Goal: Navigation & Orientation: Find specific page/section

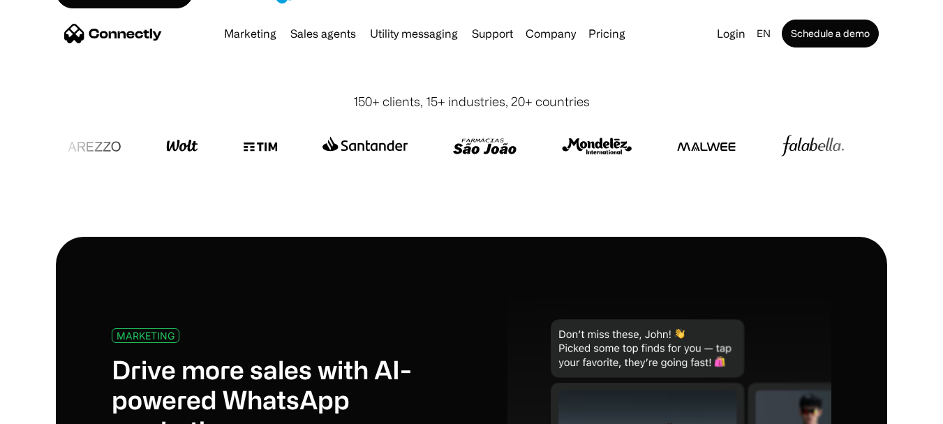
scroll to position [419, 0]
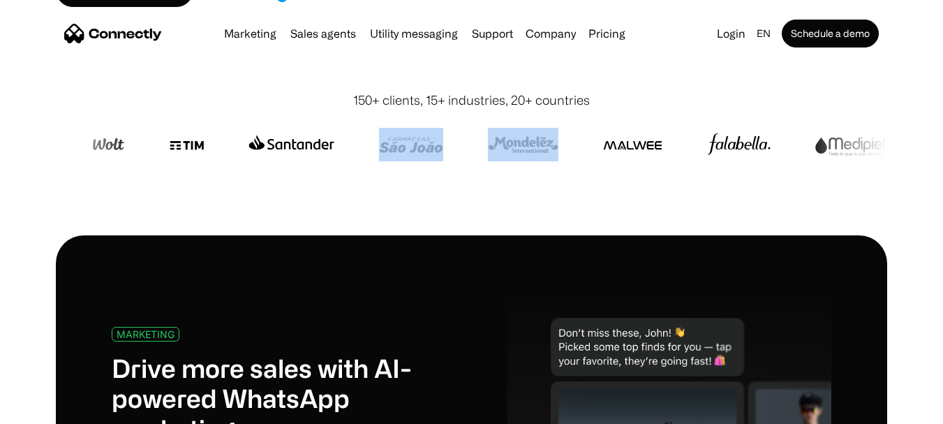
drag, startPoint x: 598, startPoint y: 147, endPoint x: 469, endPoint y: 152, distance: 128.5
click at [470, 152] on div at bounding box center [906, 145] width 2600 height 34
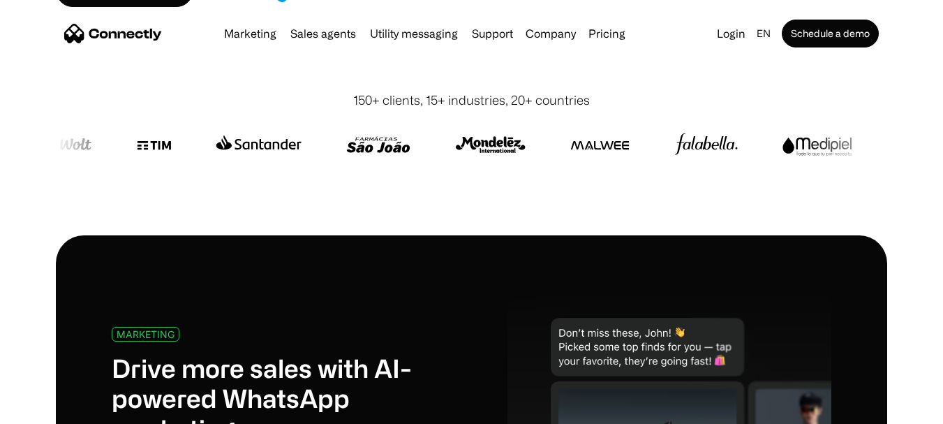
click at [636, 169] on div at bounding box center [471, 145] width 831 height 70
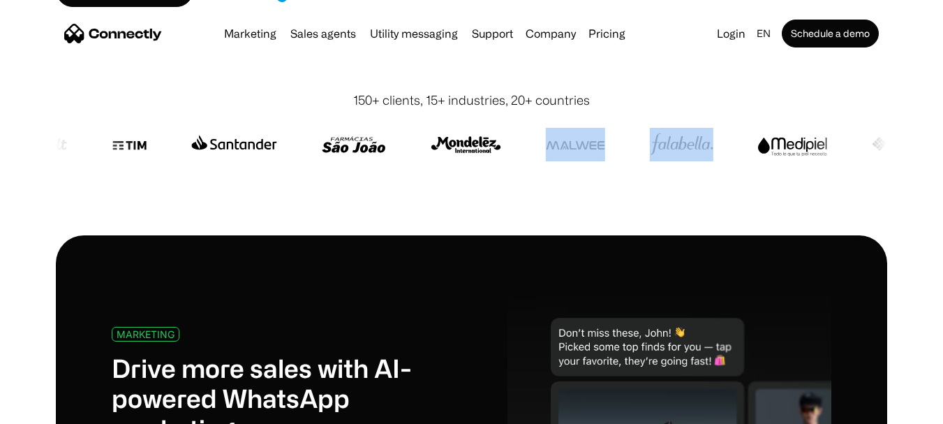
drag, startPoint x: 715, startPoint y: 142, endPoint x: 540, endPoint y: 153, distance: 174.9
click at [547, 153] on div at bounding box center [848, 145] width 2600 height 34
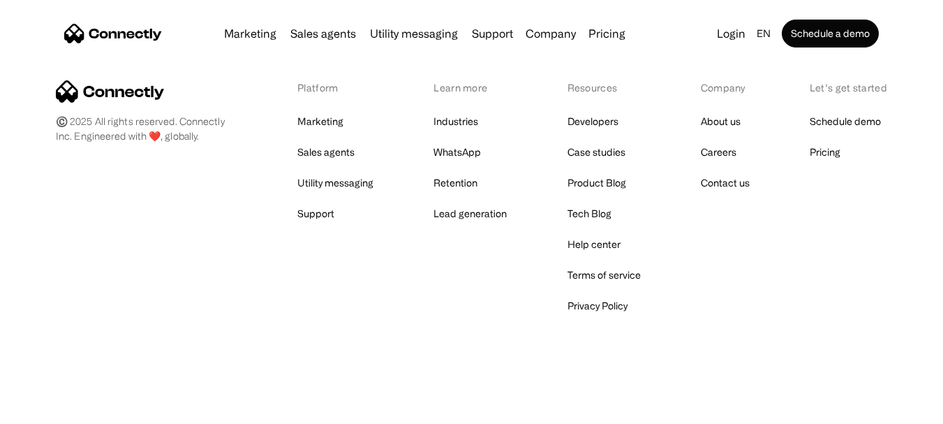
scroll to position [8059, 0]
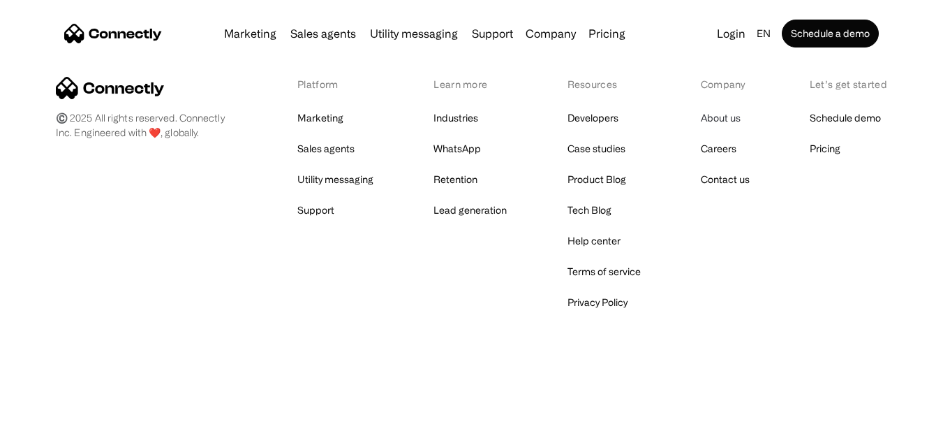
click at [722, 114] on link "About us" at bounding box center [721, 118] width 40 height 20
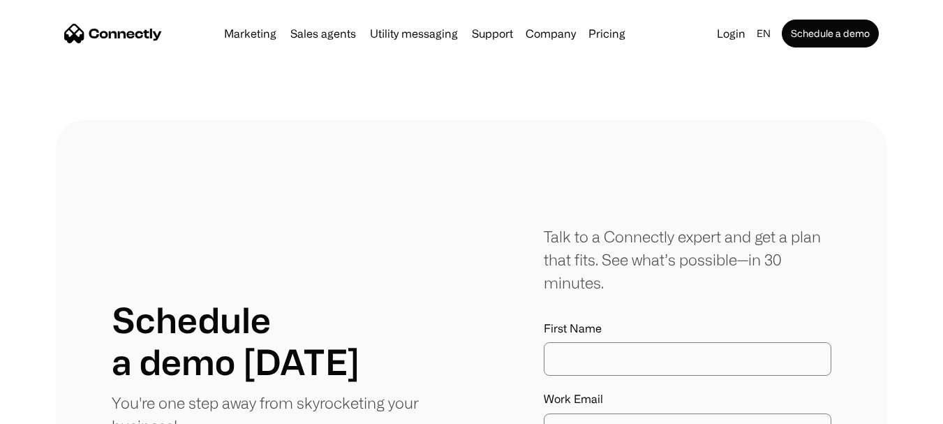
scroll to position [1466, 0]
